Goal: Task Accomplishment & Management: Use online tool/utility

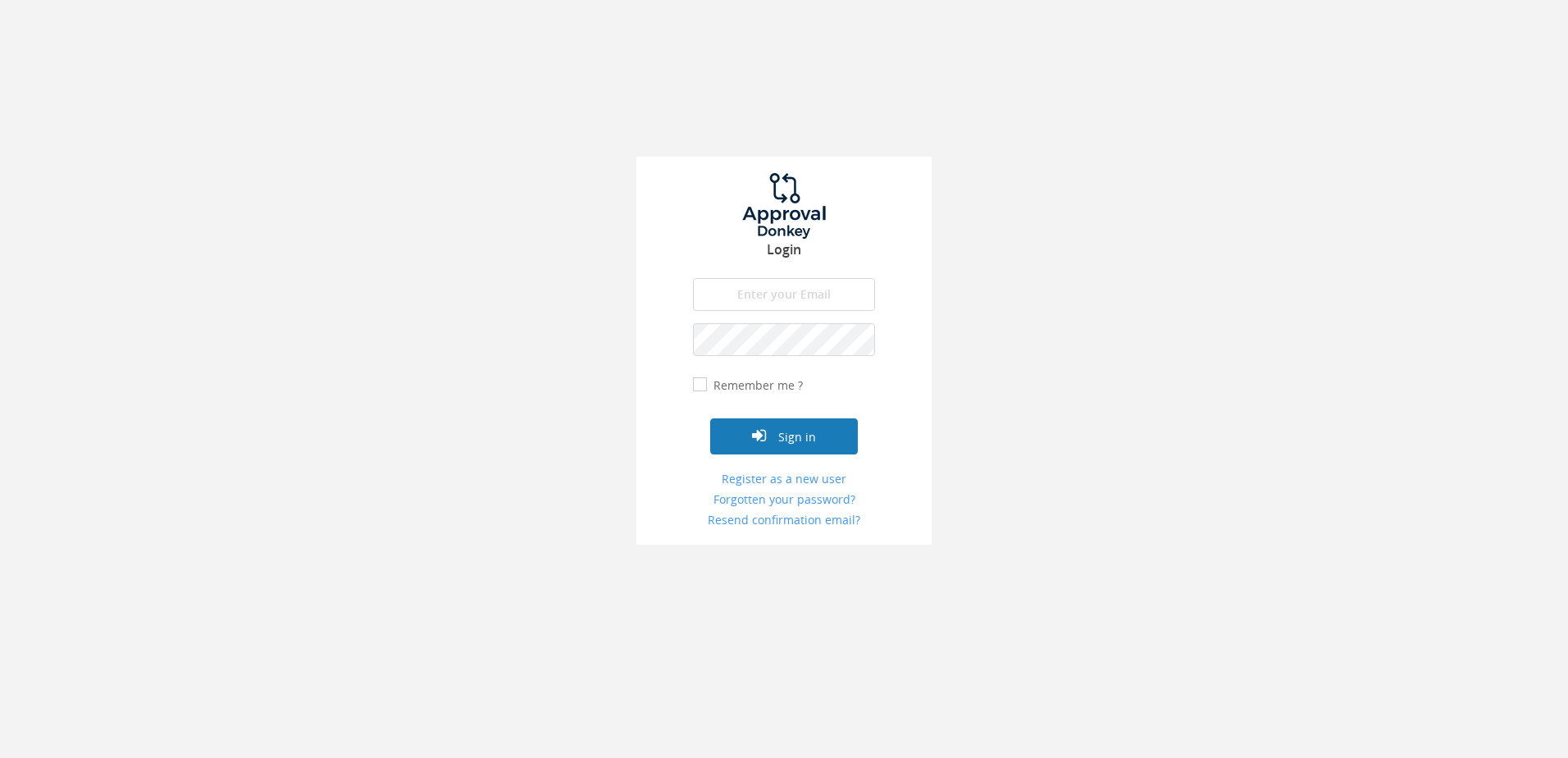
type input "[PERSON_NAME][EMAIL_ADDRESS][DOMAIN_NAME]"
click at [793, 440] on button "Sign in" at bounding box center [784, 436] width 147 height 36
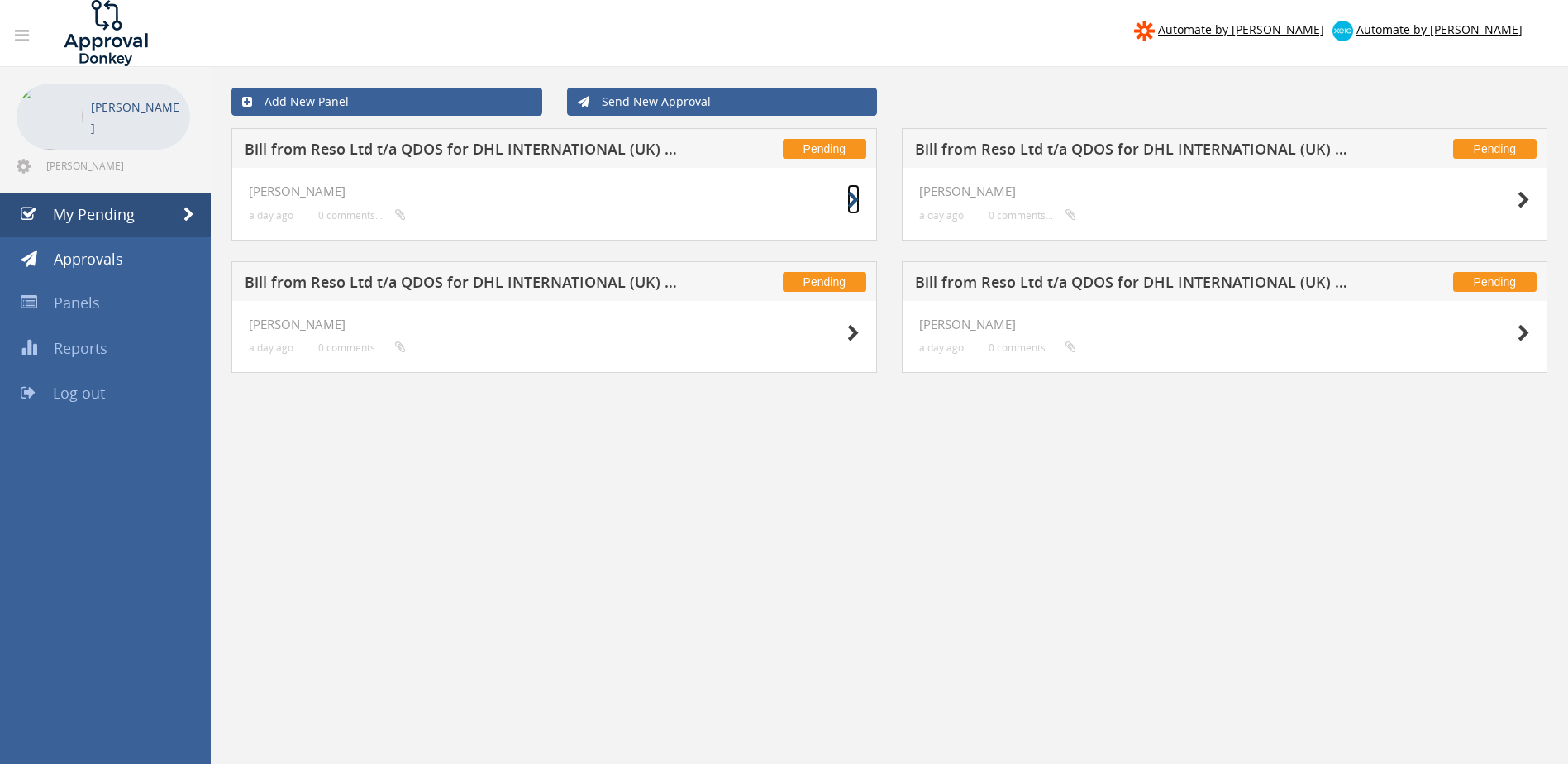
click at [854, 196] on icon at bounding box center [854, 200] width 13 height 17
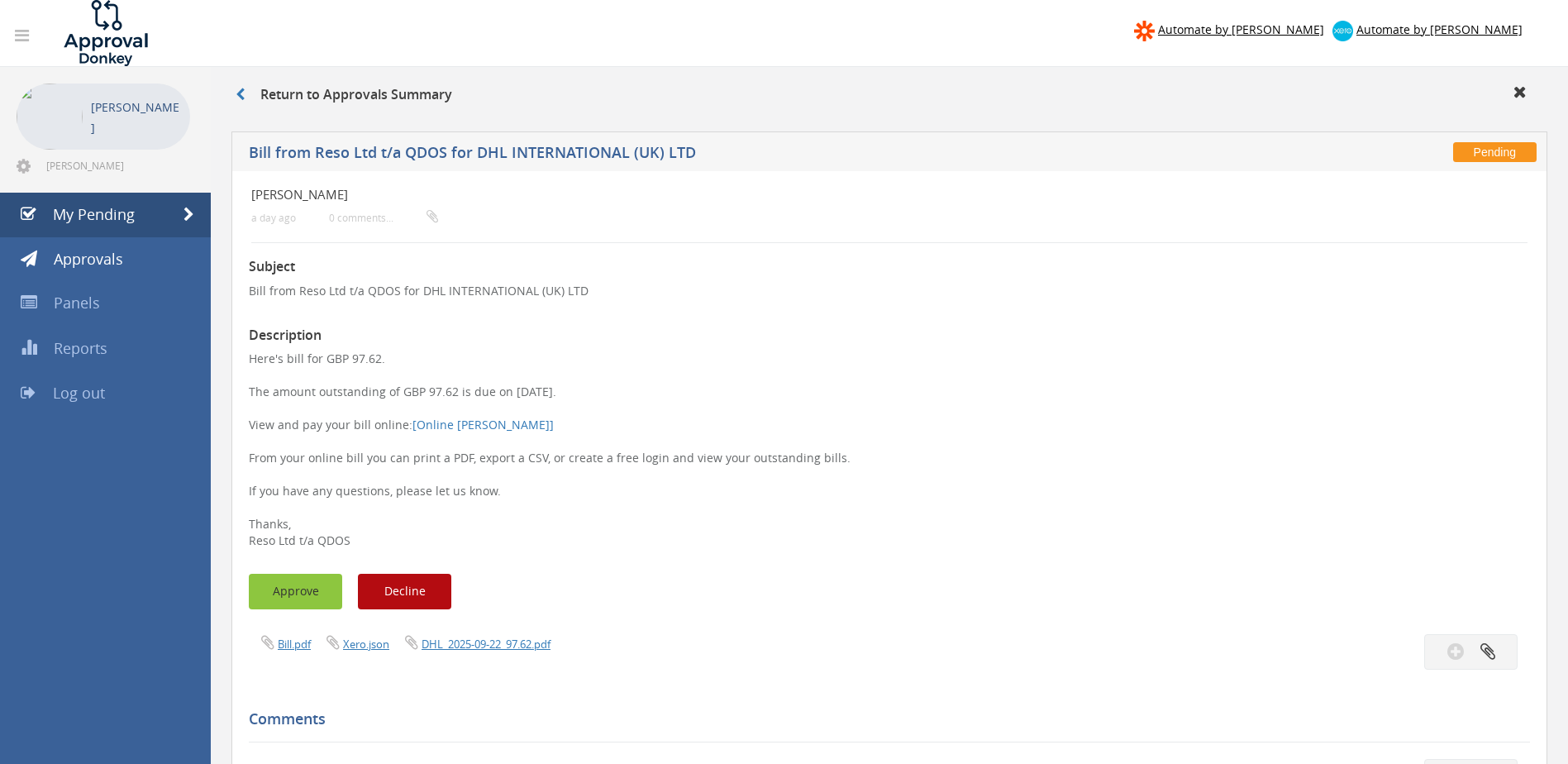
click at [303, 588] on button "Approve" at bounding box center [295, 591] width 93 height 35
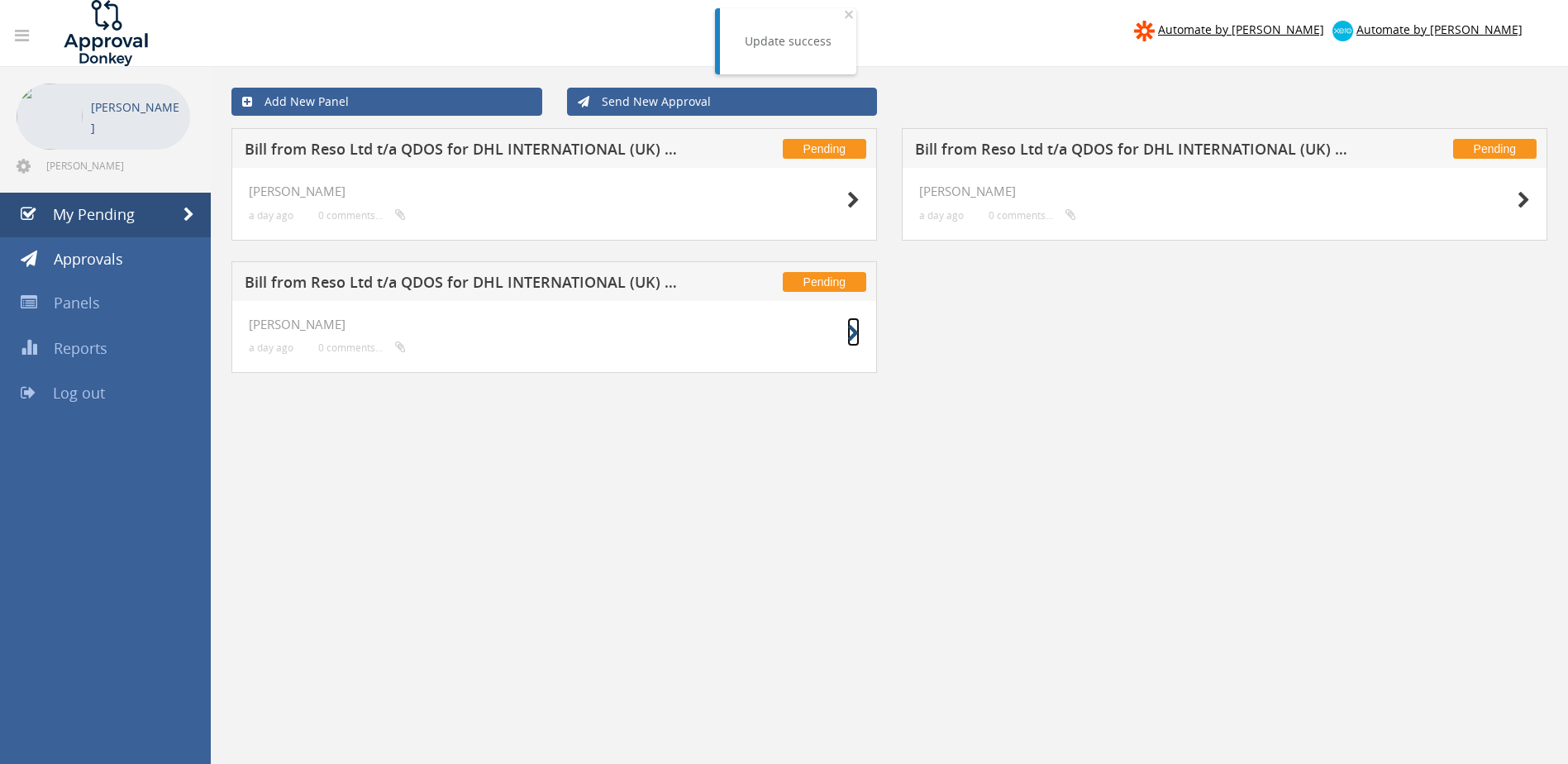
click at [852, 338] on icon at bounding box center [854, 333] width 13 height 17
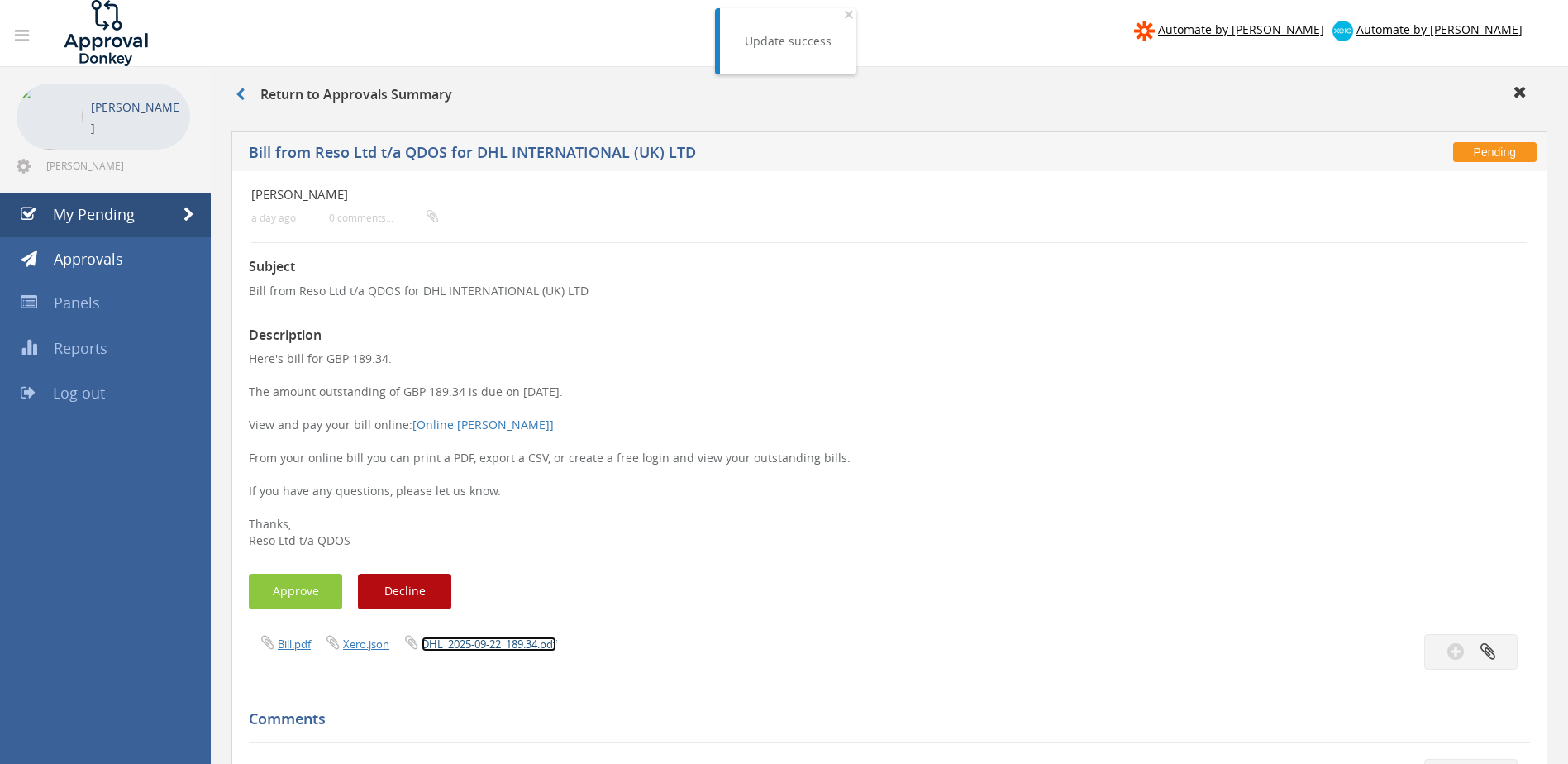
click at [473, 642] on link "DHL_2025-09-22_189.34.pdf" at bounding box center [489, 644] width 135 height 14
click at [285, 585] on button "Approve" at bounding box center [295, 591] width 93 height 35
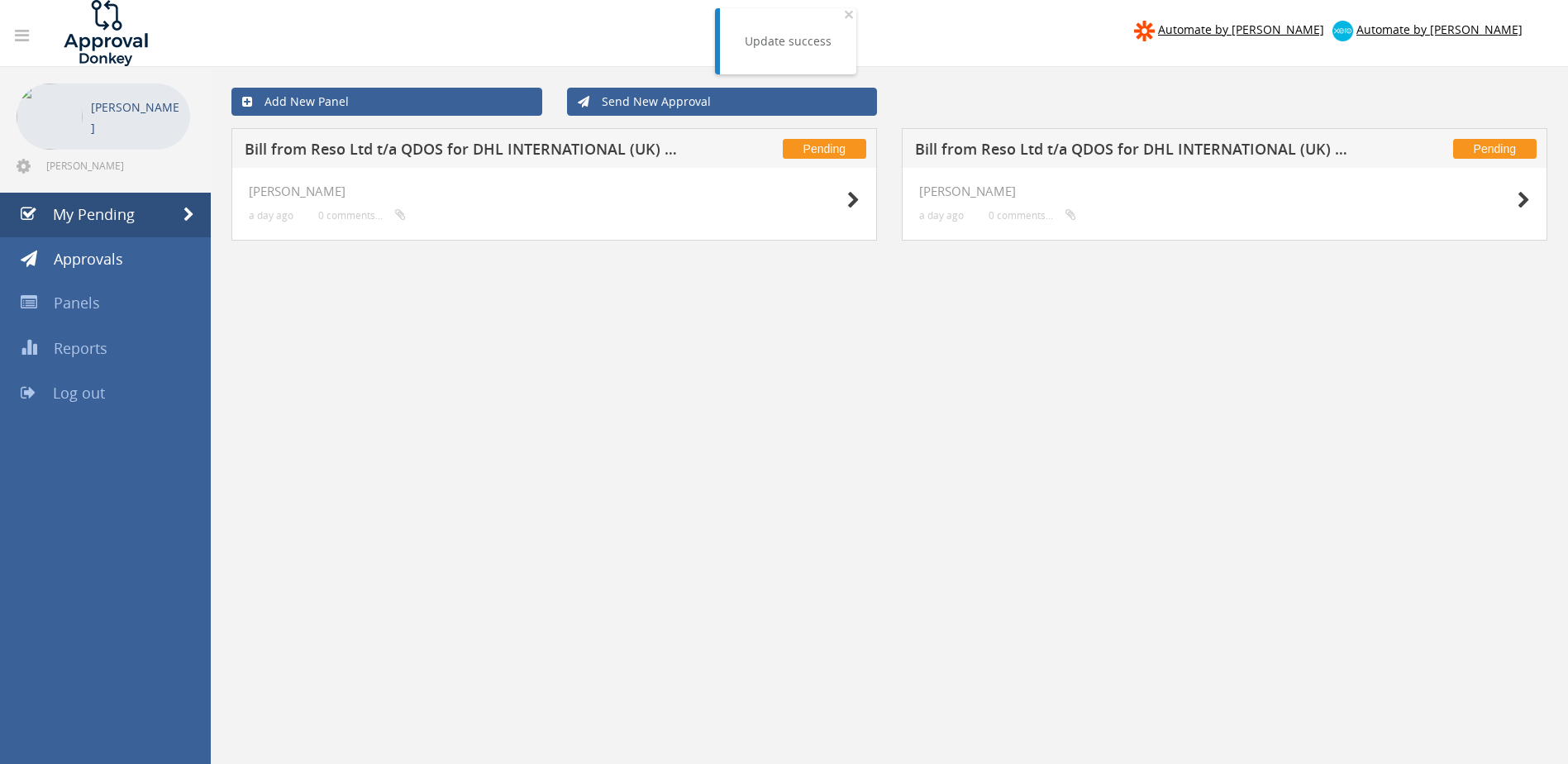
click at [845, 200] on div at bounding box center [817, 199] width 82 height 30
click at [850, 200] on icon at bounding box center [854, 200] width 13 height 17
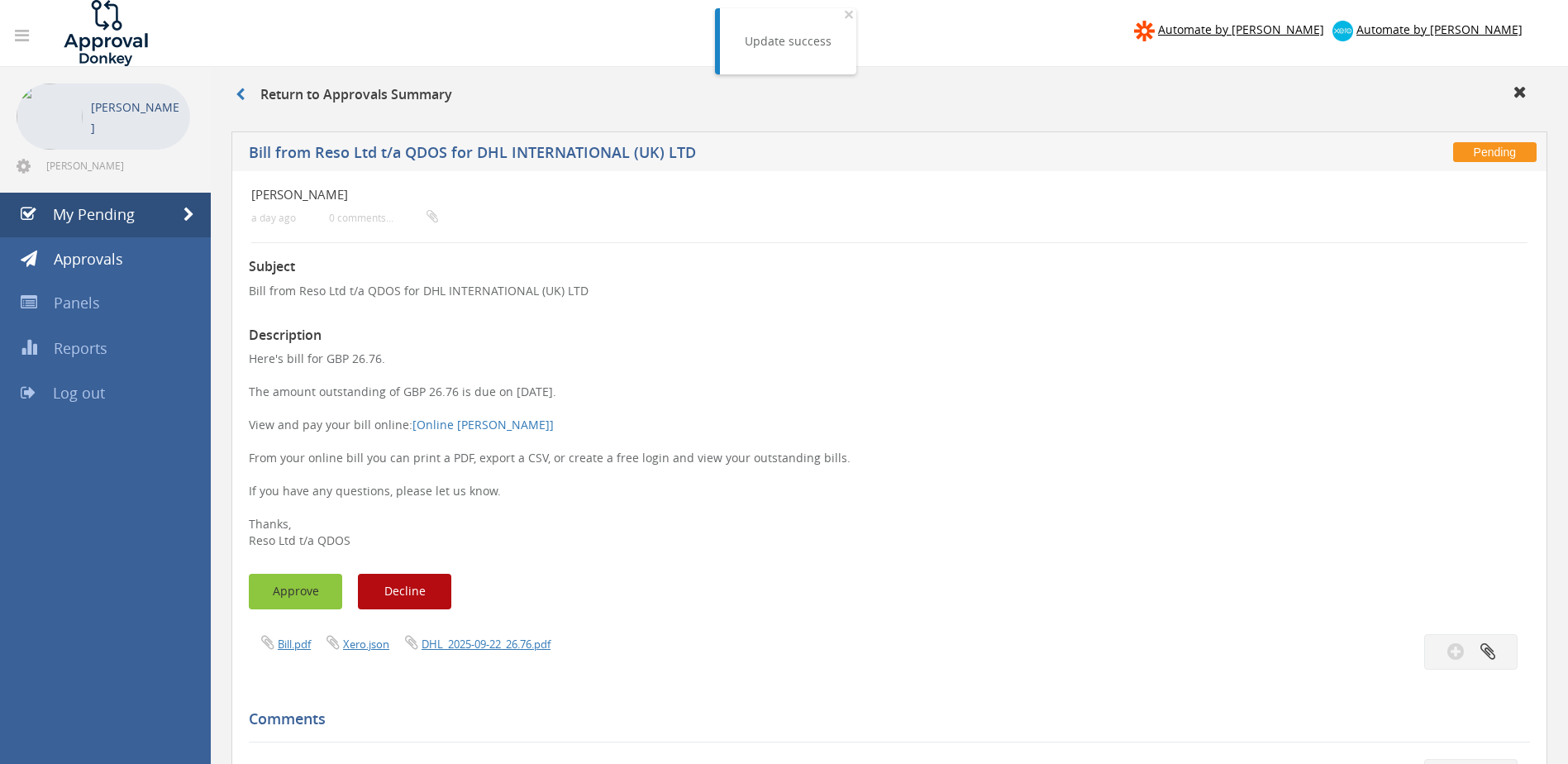
click at [312, 593] on button "Approve" at bounding box center [295, 591] width 93 height 35
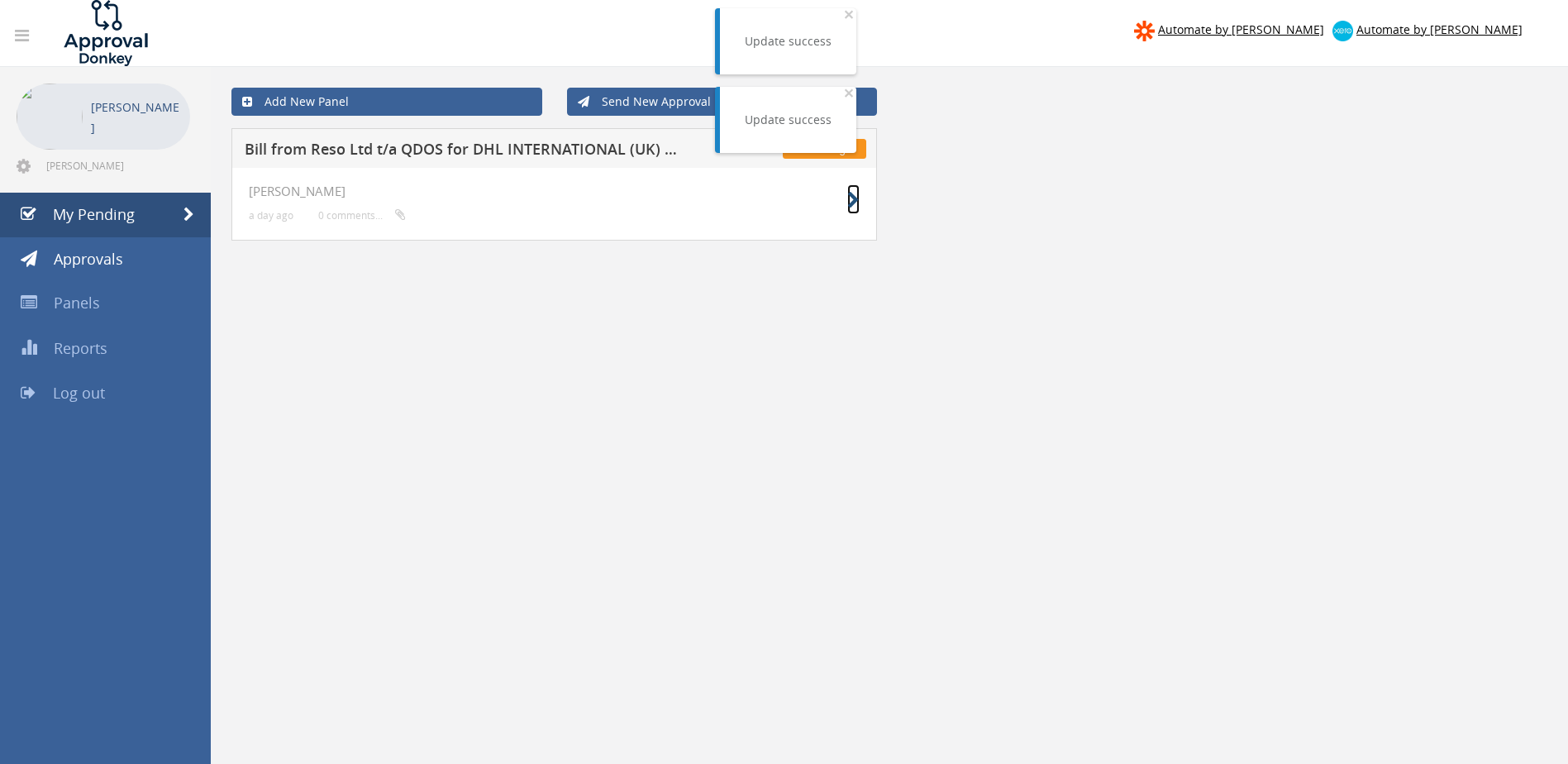
click at [857, 197] on icon at bounding box center [854, 200] width 13 height 17
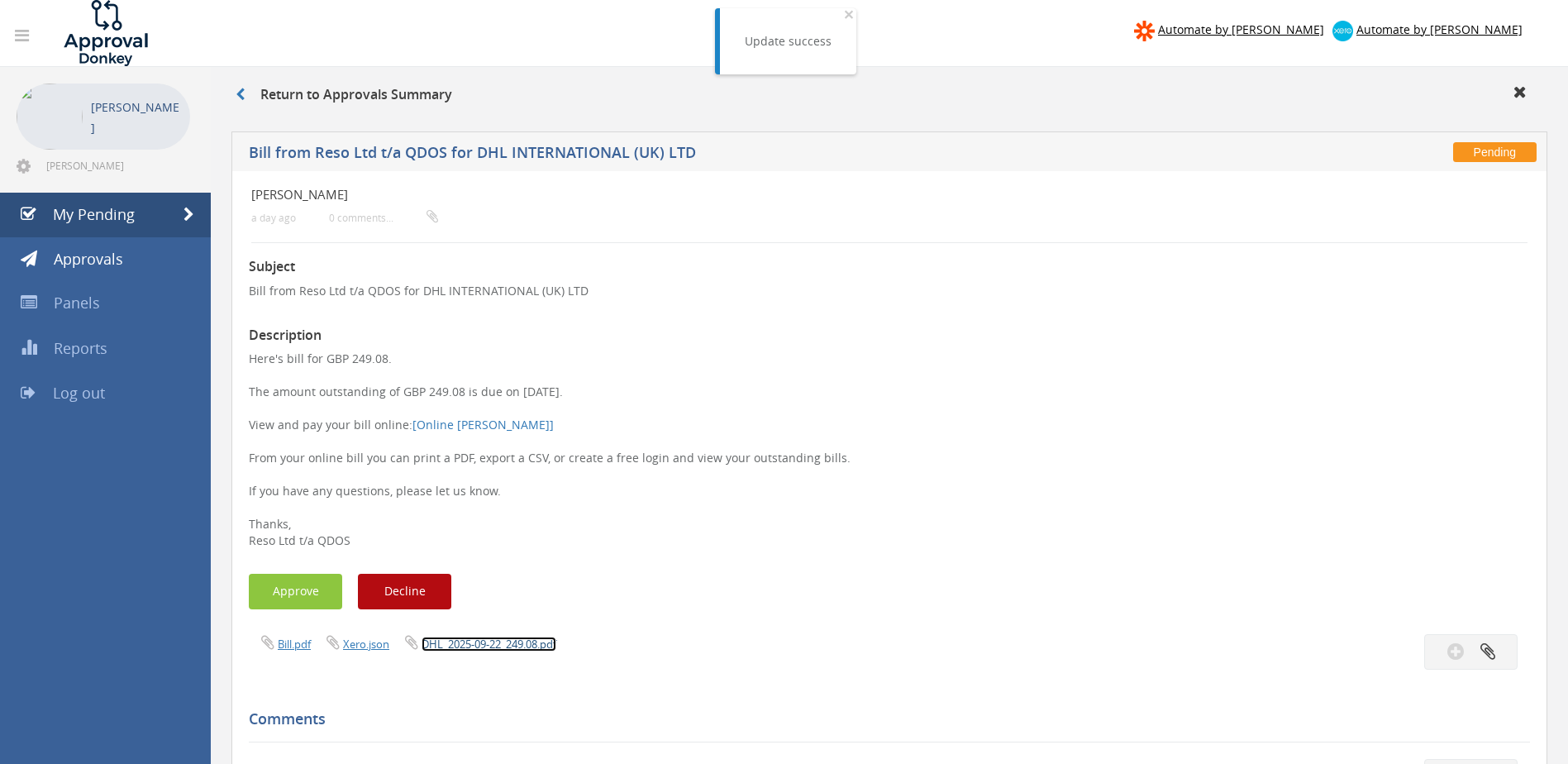
click at [528, 645] on link "DHL_2025-09-22_249.08.pdf" at bounding box center [489, 644] width 135 height 14
click at [297, 592] on button "Approve" at bounding box center [295, 591] width 93 height 35
